Goal: Task Accomplishment & Management: Manage account settings

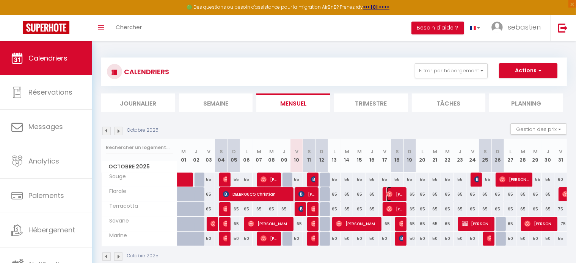
click at [386, 193] on img at bounding box center [389, 194] width 6 height 6
select select "OK"
select select "0"
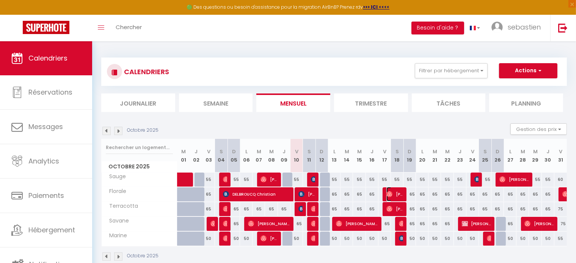
select select "1"
select select
select select "33048"
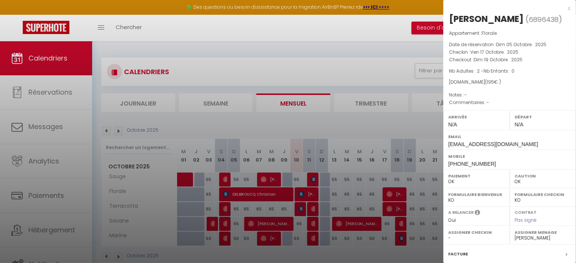
click at [385, 205] on div at bounding box center [288, 131] width 576 height 263
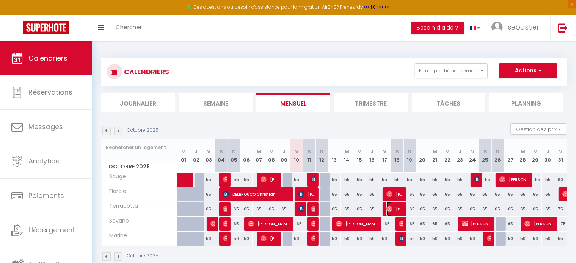
click at [387, 210] on img at bounding box center [389, 209] width 6 height 6
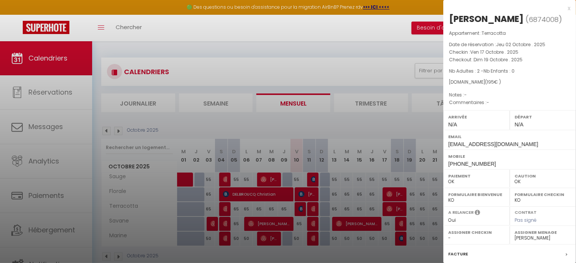
click at [358, 124] on div at bounding box center [288, 131] width 576 height 263
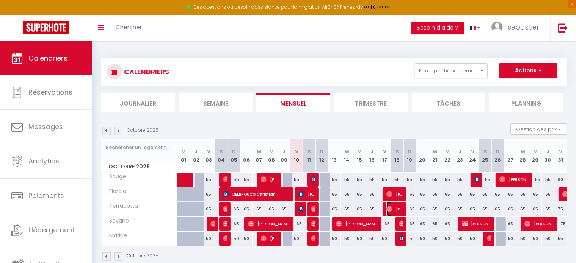
click at [388, 208] on img at bounding box center [389, 209] width 6 height 6
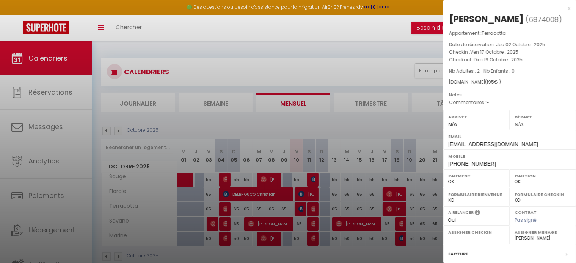
click at [388, 193] on div at bounding box center [288, 131] width 576 height 263
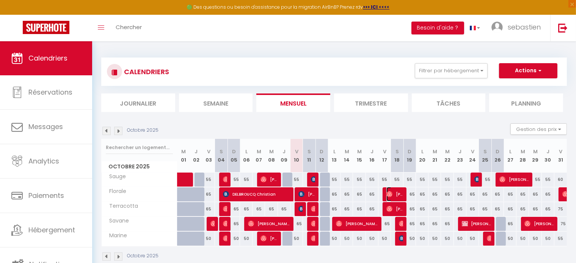
click at [388, 193] on img at bounding box center [389, 194] width 6 height 6
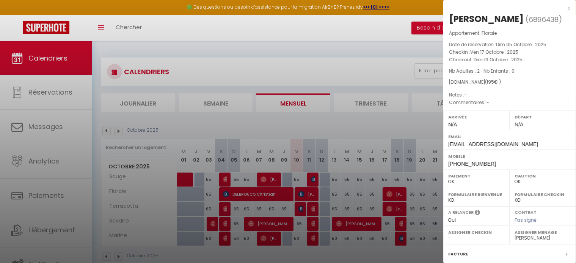
click at [399, 226] on div at bounding box center [288, 131] width 576 height 263
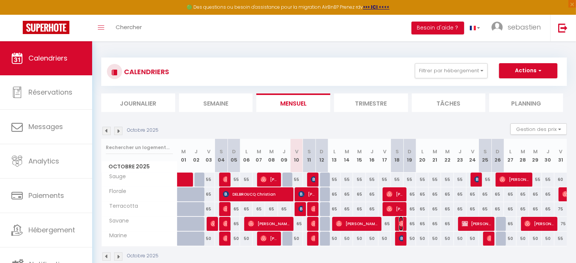
click at [399, 226] on img at bounding box center [402, 224] width 6 height 6
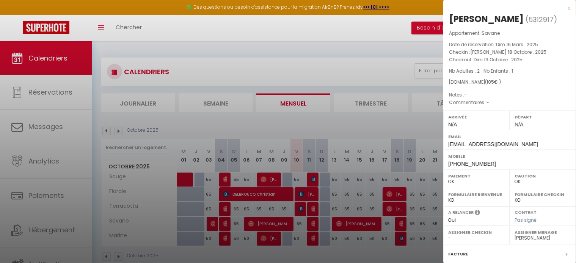
click at [314, 207] on div at bounding box center [288, 131] width 576 height 263
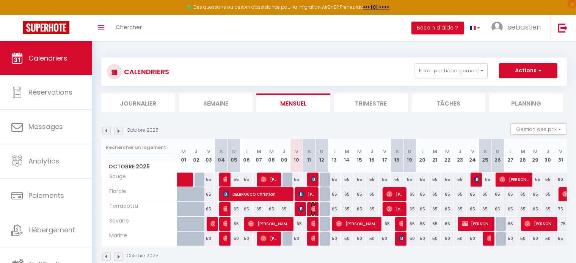
click at [314, 207] on img at bounding box center [314, 209] width 6 height 6
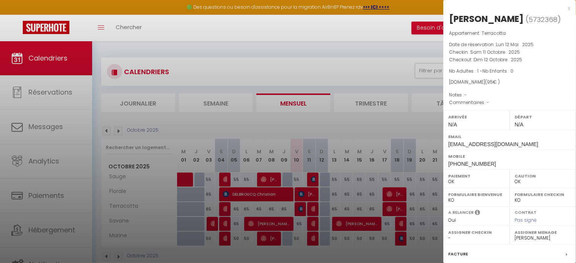
click at [313, 221] on div at bounding box center [288, 131] width 576 height 263
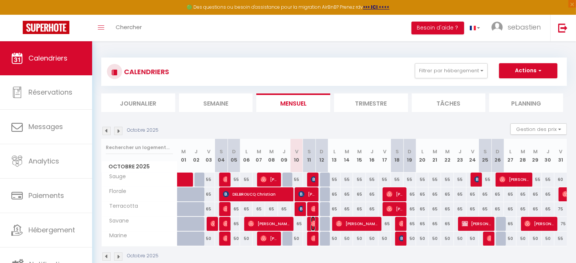
click at [313, 221] on img at bounding box center [314, 224] width 6 height 6
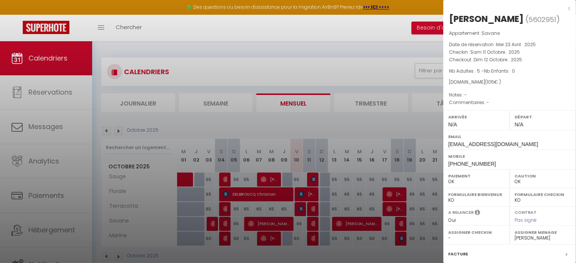
click at [312, 236] on div at bounding box center [288, 131] width 576 height 263
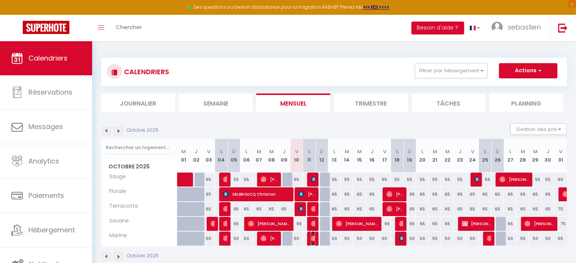
click at [312, 236] on img at bounding box center [314, 239] width 6 height 6
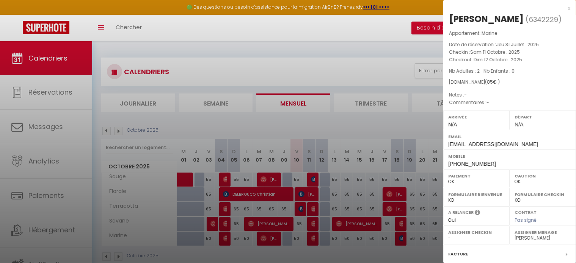
click at [385, 245] on div at bounding box center [288, 131] width 576 height 263
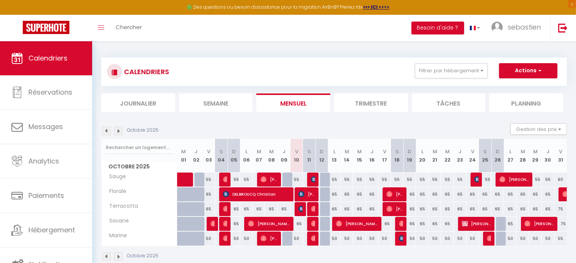
click at [397, 224] on div at bounding box center [401, 224] width 13 height 14
click at [399, 224] on img at bounding box center [402, 224] width 6 height 6
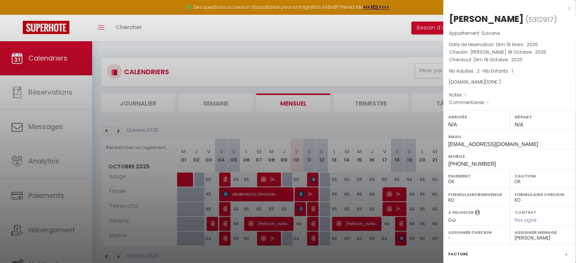
click at [361, 128] on div at bounding box center [288, 131] width 576 height 263
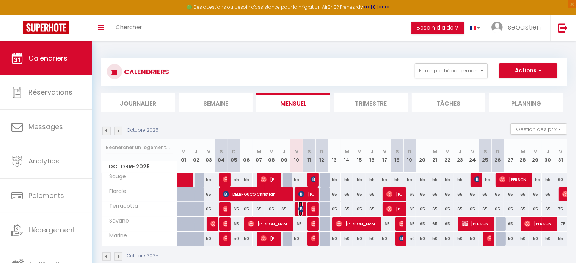
click at [302, 206] on img at bounding box center [301, 209] width 6 height 6
select select "KO"
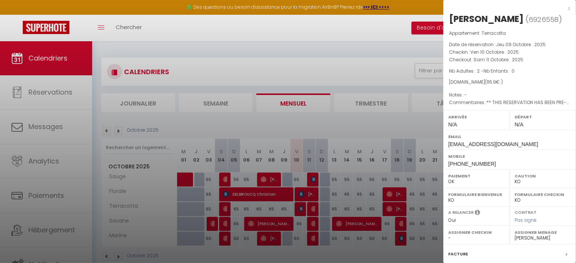
click at [301, 196] on div at bounding box center [288, 131] width 576 height 263
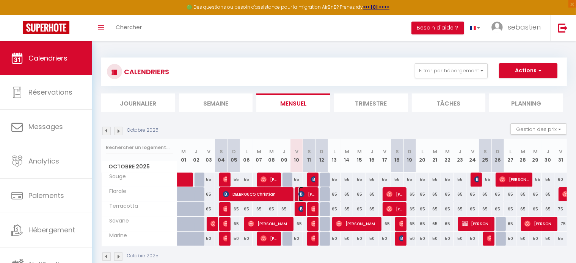
click at [301, 196] on img at bounding box center [301, 194] width 6 height 6
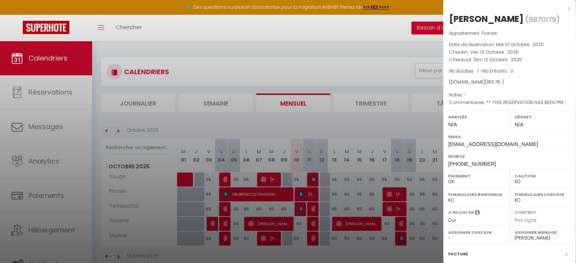
click at [271, 126] on div at bounding box center [288, 131] width 576 height 263
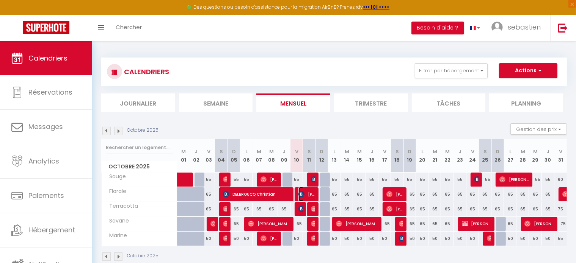
click at [299, 193] on img at bounding box center [301, 194] width 6 height 6
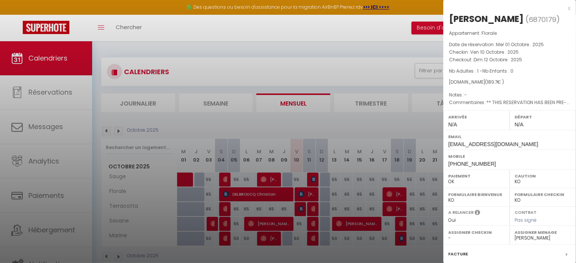
click at [300, 208] on div at bounding box center [288, 131] width 576 height 263
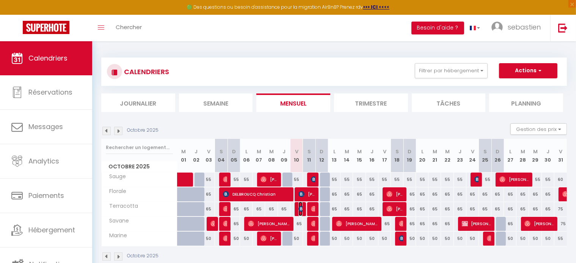
click at [300, 208] on img at bounding box center [301, 209] width 6 height 6
